Goal: Navigation & Orientation: Find specific page/section

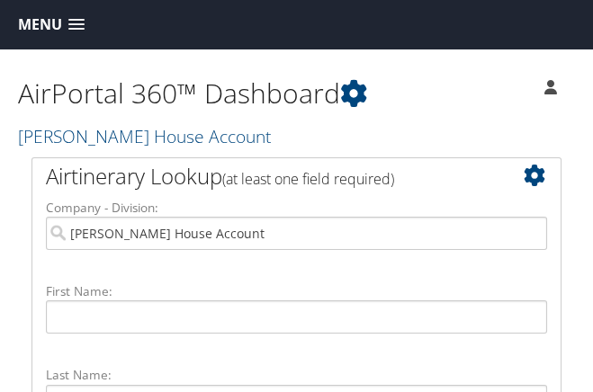
click at [76, 27] on span at bounding box center [76, 25] width 16 height 13
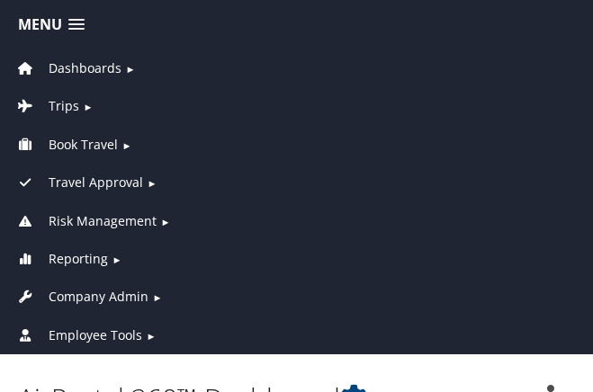
click at [74, 69] on span "Dashboards" at bounding box center [85, 68] width 73 height 20
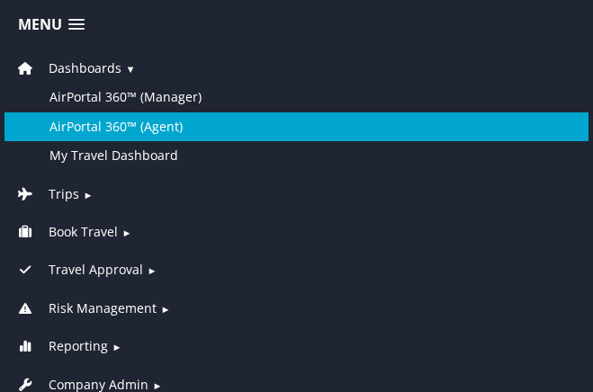
click at [94, 127] on link "AirPortal 360™ (Agent)" at bounding box center [296, 126] width 584 height 29
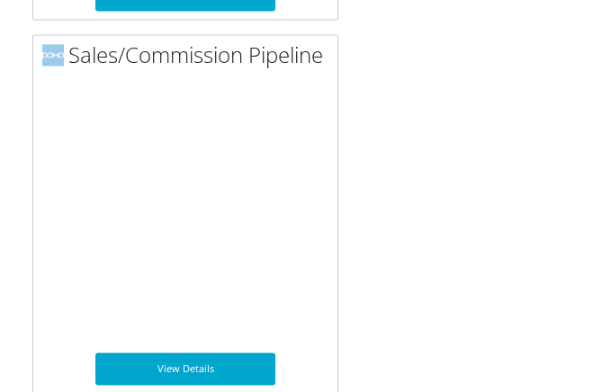
scroll to position [4000, 0]
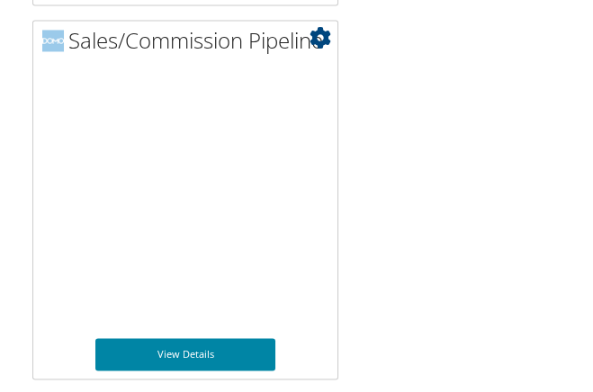
click at [197, 349] on link "View Details" at bounding box center [185, 354] width 180 height 32
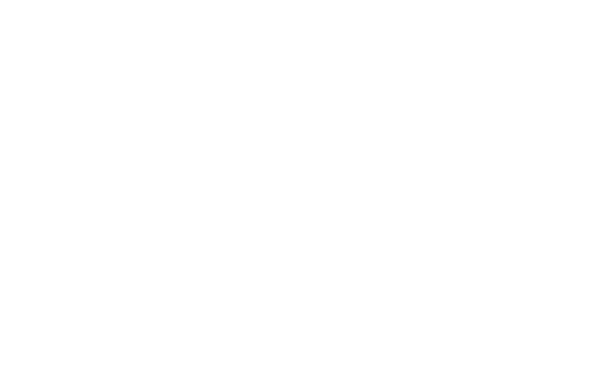
scroll to position [265, 0]
drag, startPoint x: 575, startPoint y: 289, endPoint x: 582, endPoint y: 56, distance: 233.1
click at [582, 56] on div "Sales/Commission Pipeline Jerry Feldman Jerry Feldman My Settings Travel Agency…" at bounding box center [296, 129] width 593 height 691
